Goal: Check status: Check status

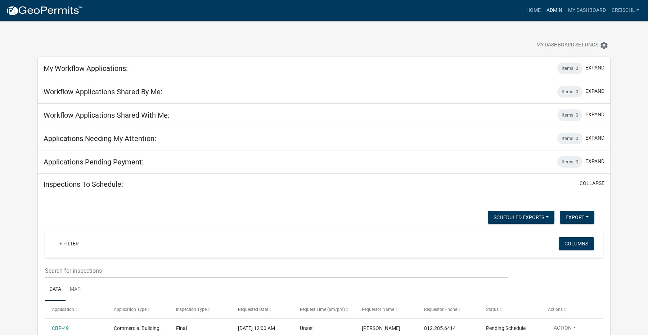
click at [556, 10] on link "Admin" at bounding box center [555, 11] width 22 height 14
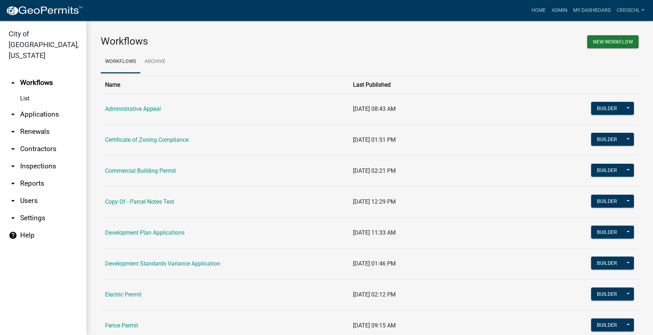
click at [24, 91] on link "List" at bounding box center [43, 98] width 86 height 14
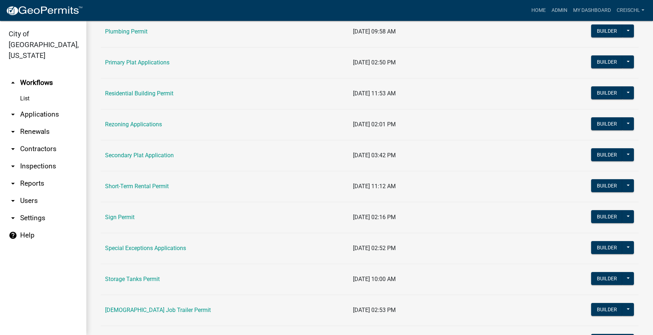
scroll to position [445, 0]
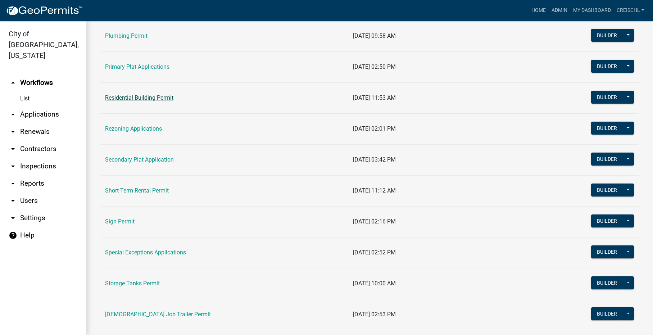
click at [126, 95] on link "Residential Building Permit" at bounding box center [139, 97] width 68 height 7
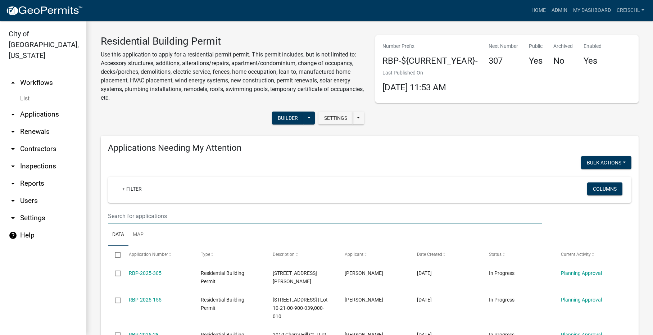
click at [148, 219] on input "text" at bounding box center [325, 216] width 435 height 15
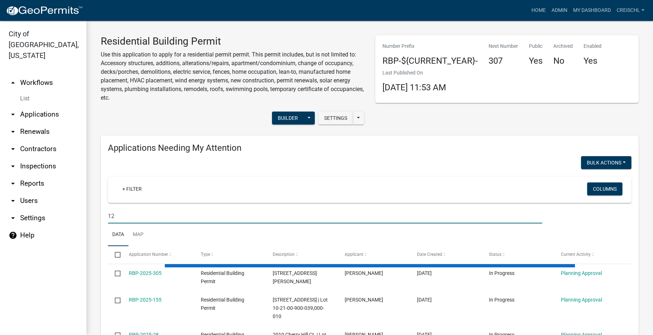
type input "1"
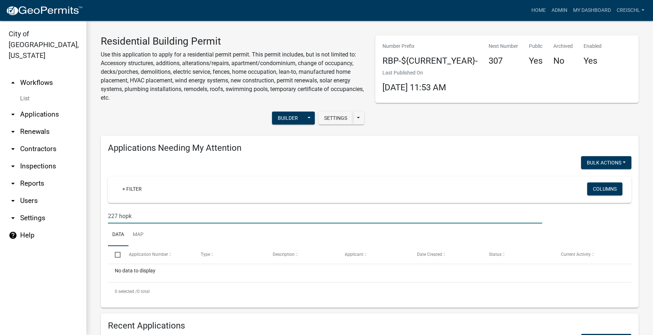
scroll to position [144, 0]
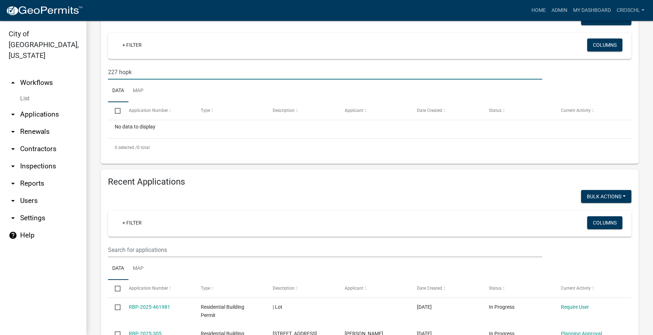
type input "227 hopk"
click at [138, 251] on input "text" at bounding box center [325, 250] width 435 height 15
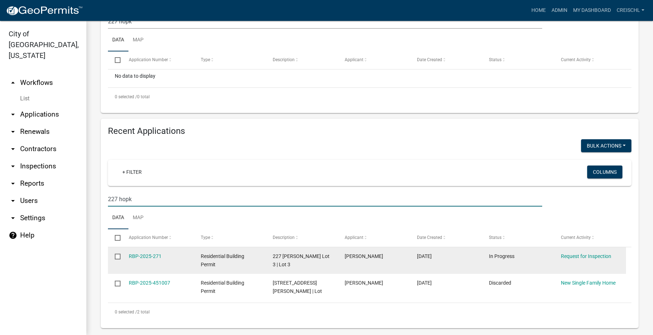
scroll to position [202, 0]
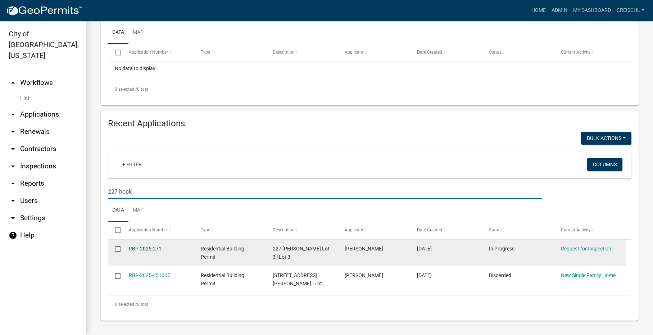
type input "227 hopk"
click at [144, 250] on link "RBP-2025-271" at bounding box center [145, 249] width 33 height 6
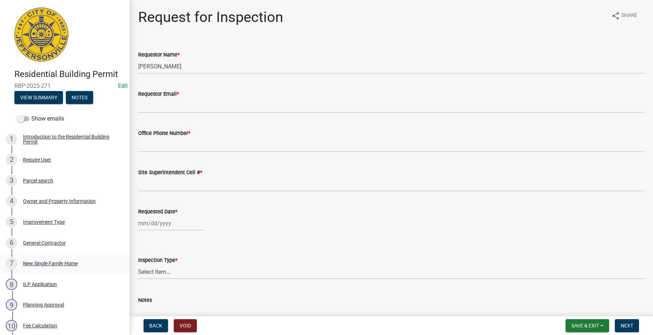
click at [34, 265] on div "New Single Family Home" at bounding box center [50, 263] width 55 height 5
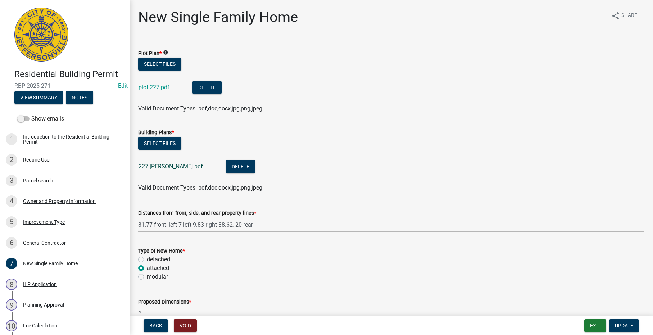
click at [158, 167] on link "227 [PERSON_NAME].pdf" at bounding box center [171, 166] width 64 height 7
click at [151, 89] on link "plot 227.pdf" at bounding box center [154, 87] width 31 height 7
